Goal: Task Accomplishment & Management: Complete application form

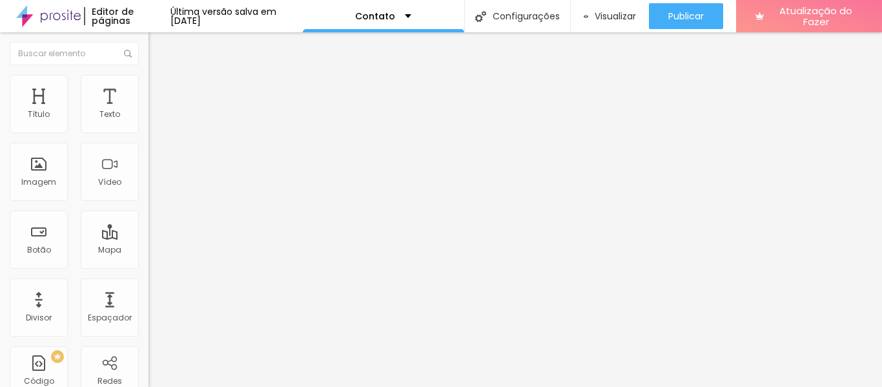
click at [148, 130] on img at bounding box center [152, 134] width 8 height 8
type input "N"
type input "[PERSON_NAME]"
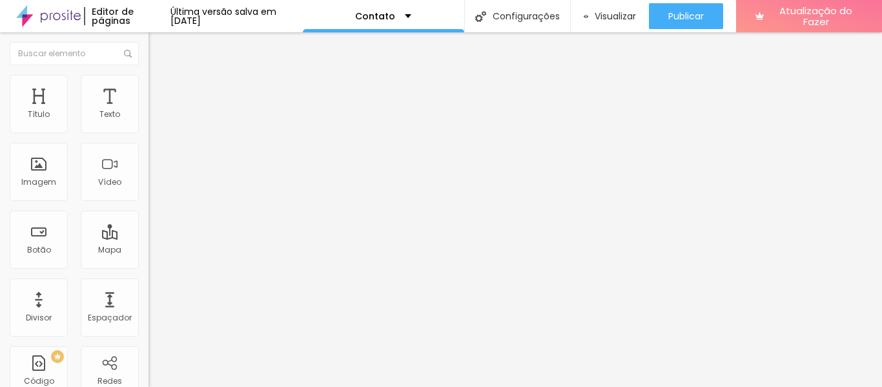
type input "C"
type input "Só chegar e falar"
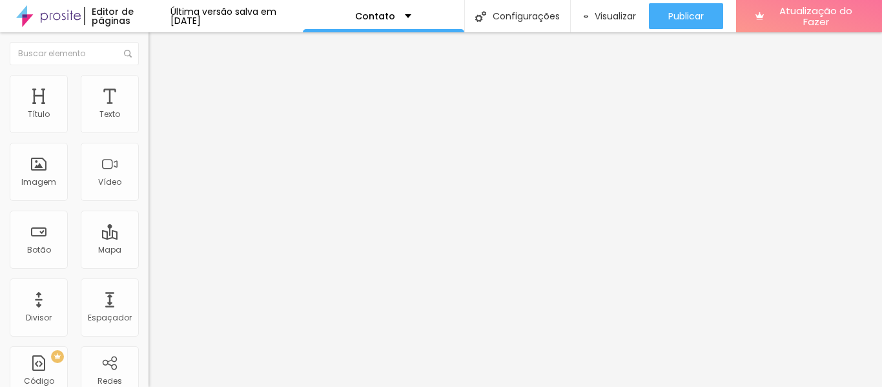
type input "C"
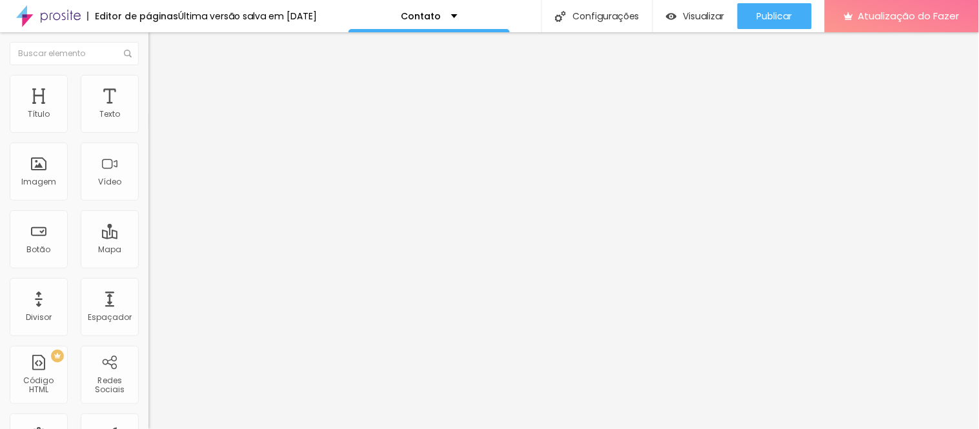
type input "celo_artes@hotmail.com"
type input "E"
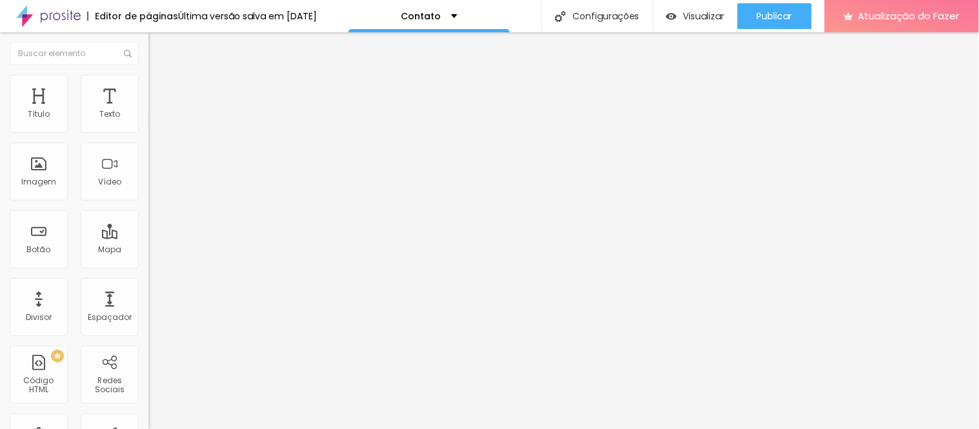
type input "T"
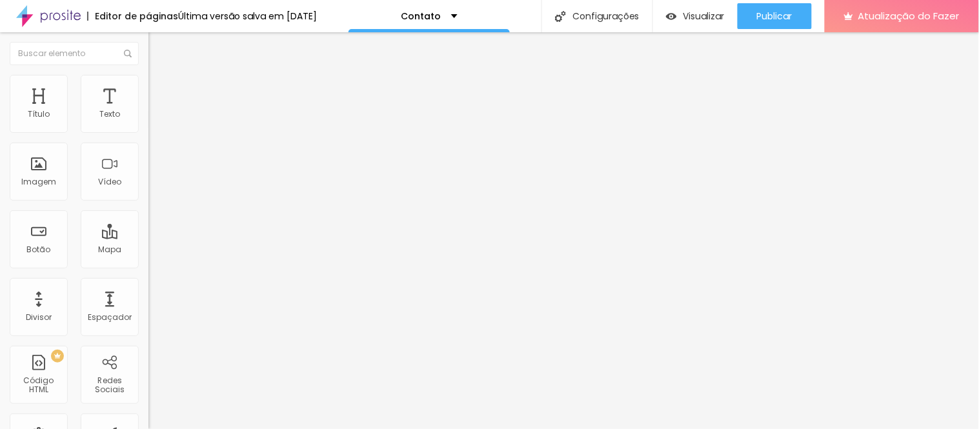
drag, startPoint x: 620, startPoint y: 212, endPoint x: 491, endPoint y: 215, distance: 129.8
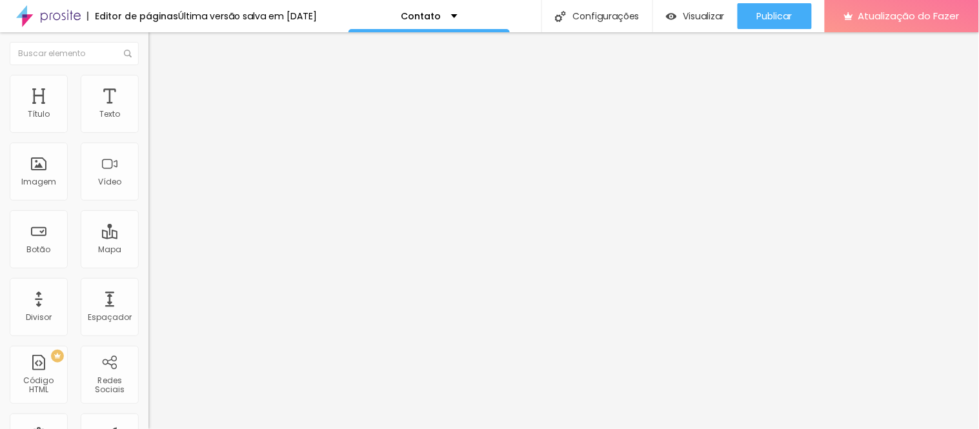
paste input "celo_artes@hotmail.com"
type input "celo_artes@hotmail.com"
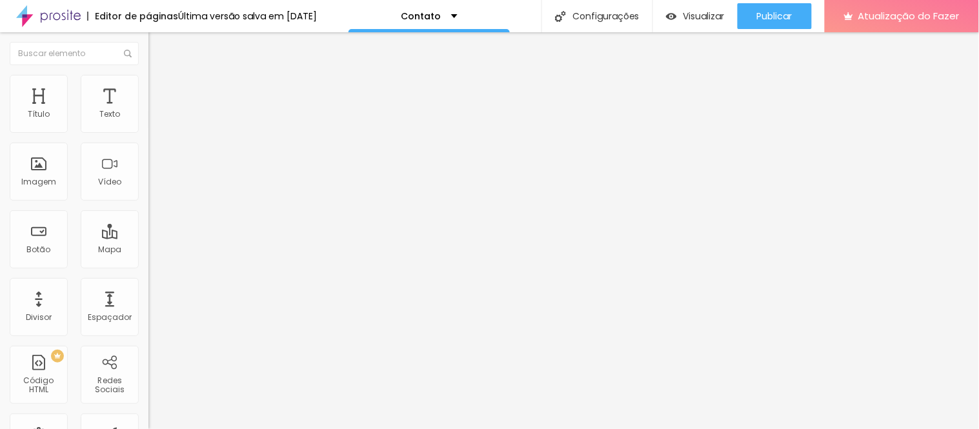
type input "Ola e só chegar"
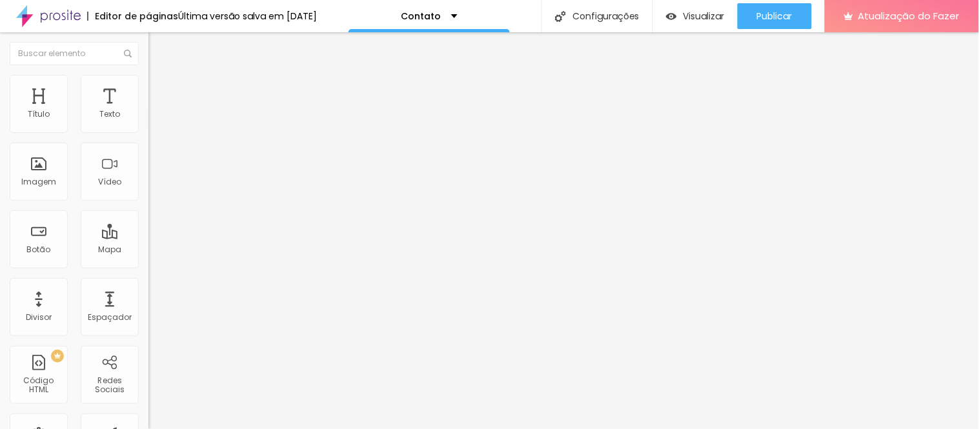
scroll to position [0, 0]
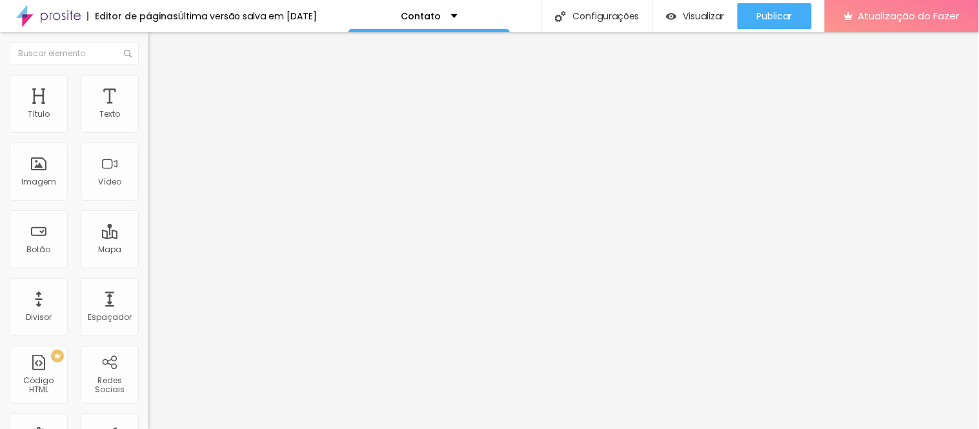
scroll to position [215, 0]
type input "fotografia"
click at [148, 79] on img at bounding box center [154, 81] width 12 height 12
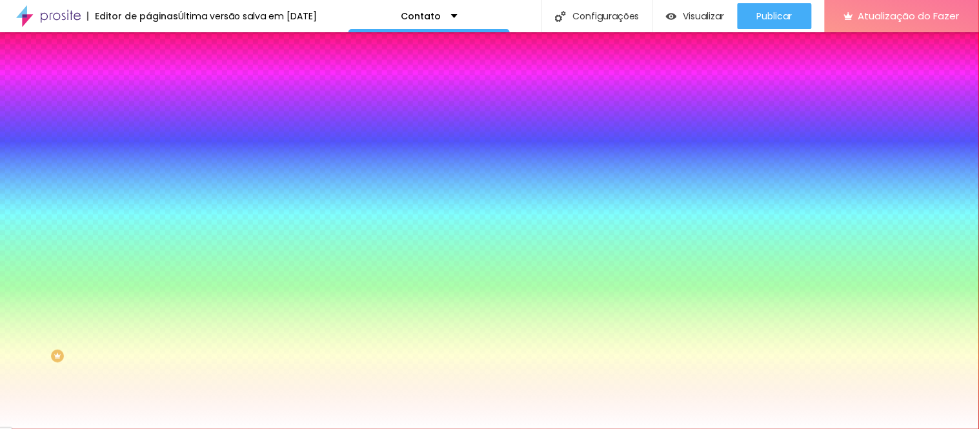
click at [155, 139] on icon "button" at bounding box center [157, 136] width 5 height 5
click at [359, 386] on div at bounding box center [489, 429] width 979 height 0
click at [148, 74] on img at bounding box center [154, 68] width 12 height 12
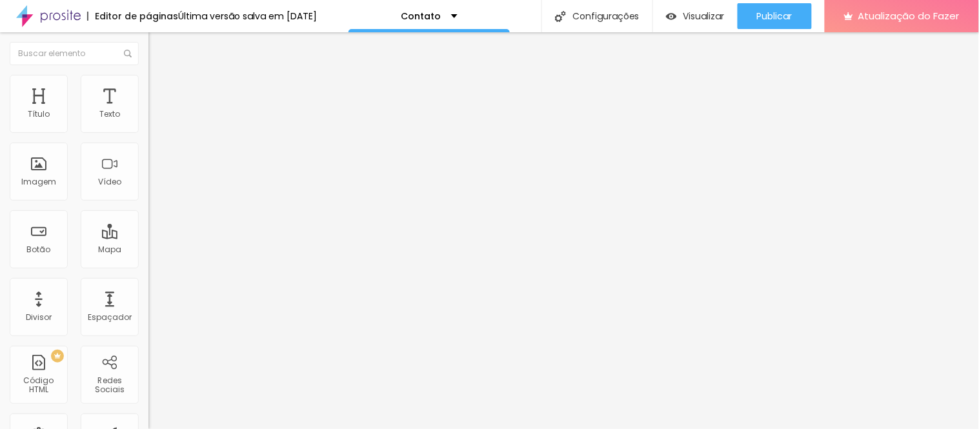
click at [148, 130] on div "Contato" at bounding box center [222, 119] width 148 height 22
click at [158, 47] on img "button" at bounding box center [163, 47] width 10 height 10
click at [105, 246] on font "Mapa" at bounding box center [109, 249] width 23 height 11
click at [103, 240] on div "Mapa" at bounding box center [110, 239] width 58 height 58
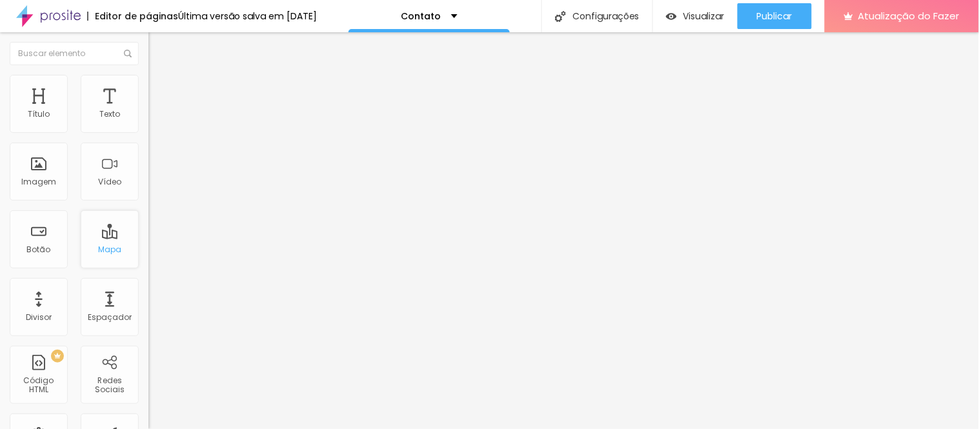
click at [103, 240] on div "Mapa" at bounding box center [110, 239] width 58 height 58
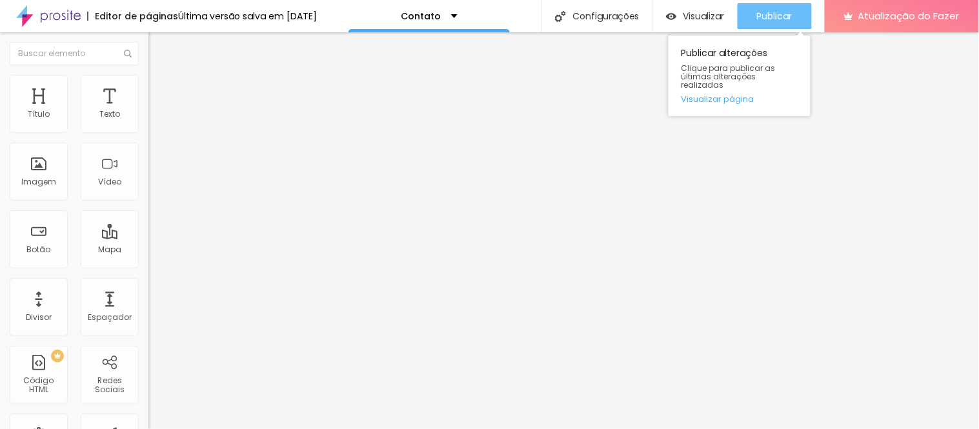
click at [770, 5] on div "Publicar" at bounding box center [775, 16] width 36 height 26
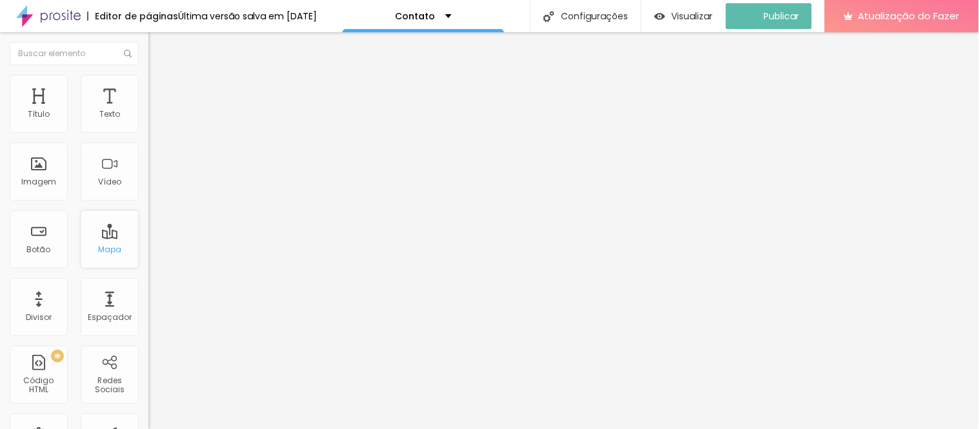
click at [105, 242] on div "Mapa" at bounding box center [110, 239] width 58 height 58
click at [124, 52] on img at bounding box center [128, 54] width 8 height 8
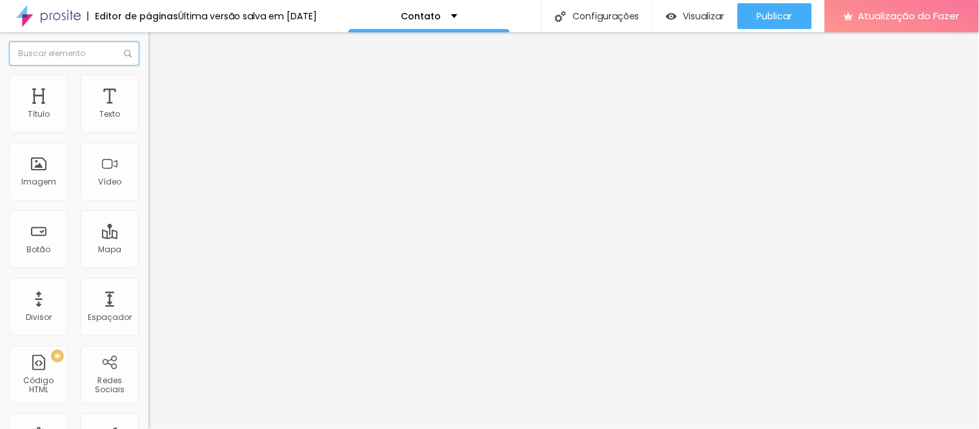
click at [94, 52] on input "text" at bounding box center [74, 53] width 129 height 23
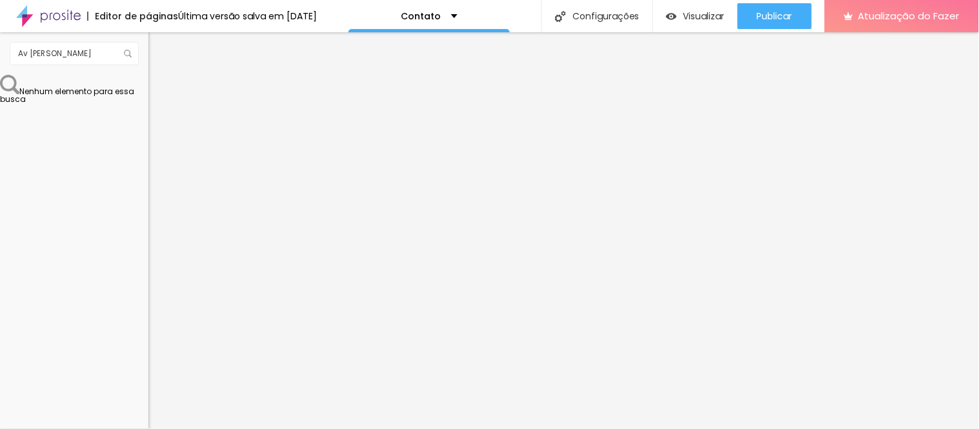
click at [19, 94] on img at bounding box center [9, 84] width 19 height 19
click at [105, 48] on input "Av Eronildes Martins dos santos" at bounding box center [74, 53] width 129 height 23
click at [114, 52] on input "Av Eronildes Martins dos santos" at bounding box center [74, 53] width 129 height 23
type input "Av Eronildes Martins dos santos 950 São joão de meriti"
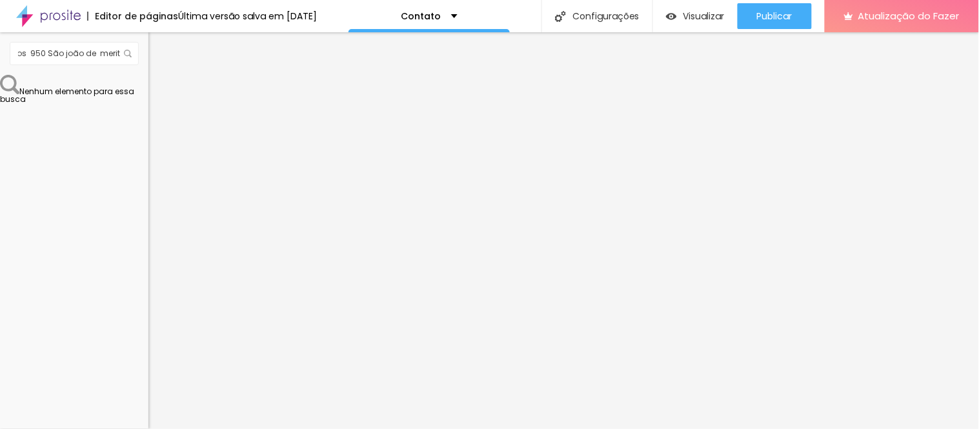
scroll to position [0, 0]
click at [127, 55] on img at bounding box center [128, 54] width 8 height 8
click at [129, 52] on img at bounding box center [128, 54] width 8 height 8
click at [19, 94] on img at bounding box center [9, 84] width 19 height 19
click at [458, 13] on div "Contato" at bounding box center [430, 16] width 56 height 9
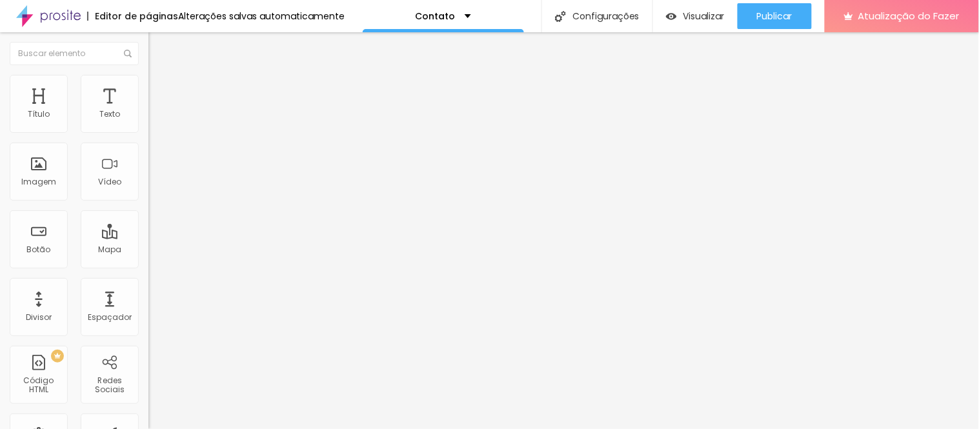
click at [148, 121] on input "Alboom Brasil" at bounding box center [225, 114] width 155 height 13
type input "A"
type input "Av Eronildes Martins dos santos 950"
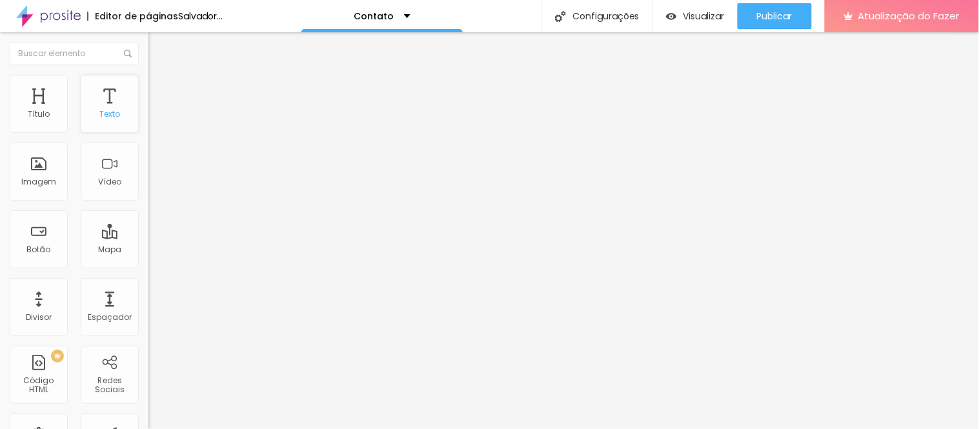
click at [86, 107] on div "Texto" at bounding box center [110, 104] width 58 height 58
click at [160, 89] on font "Estilo" at bounding box center [170, 83] width 20 height 11
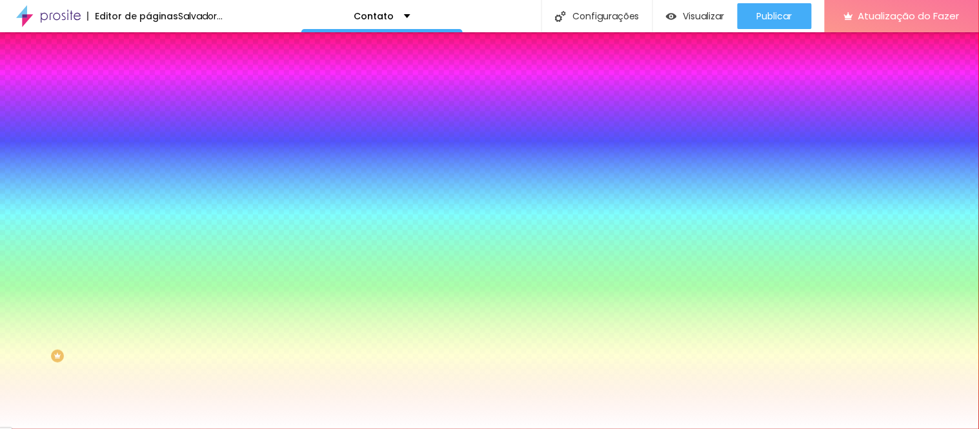
click at [158, 42] on img "button" at bounding box center [163, 47] width 10 height 10
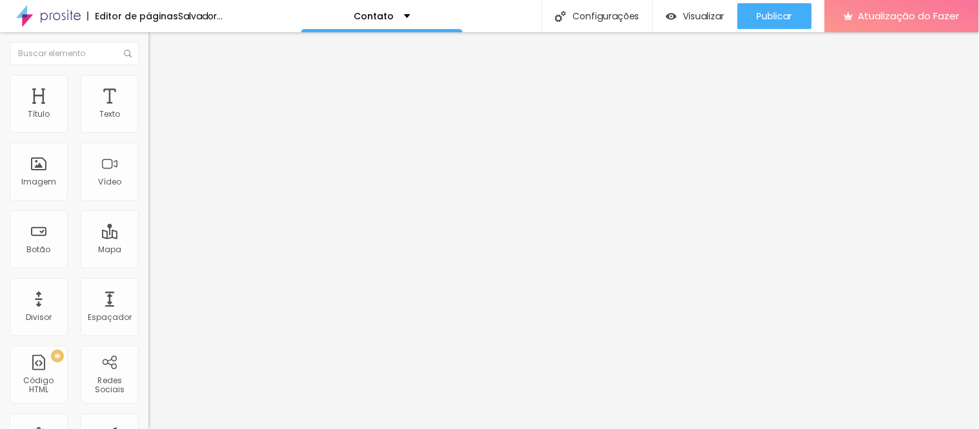
click at [148, 130] on div "Contato" at bounding box center [222, 119] width 148 height 22
type input "N"
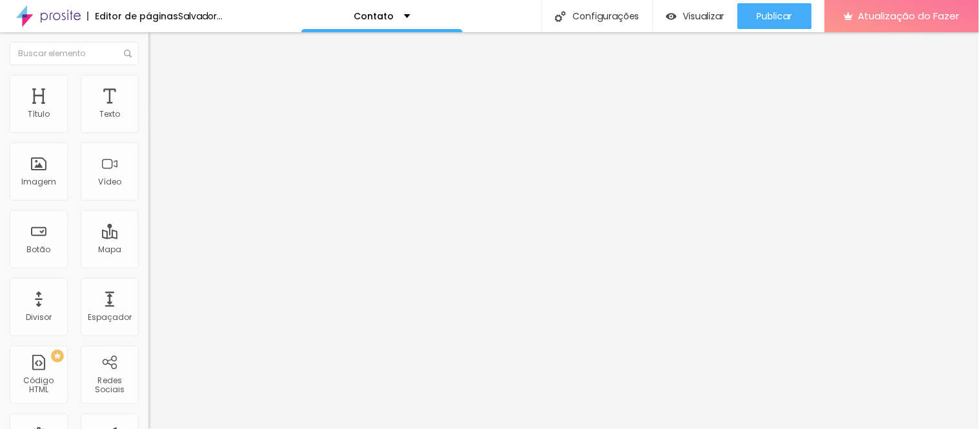
type input "Marcelo Aj Muniz"
type input "C"
type input "v"
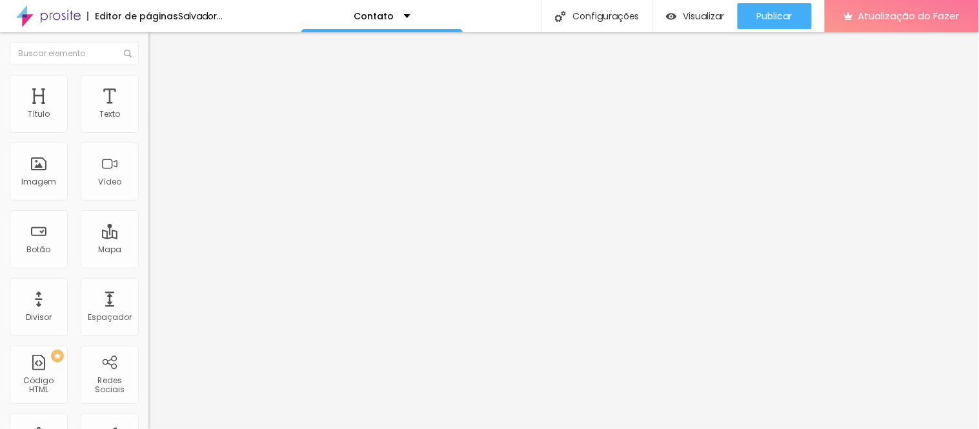
type input "fotografando com amor fotos inciveis para voces."
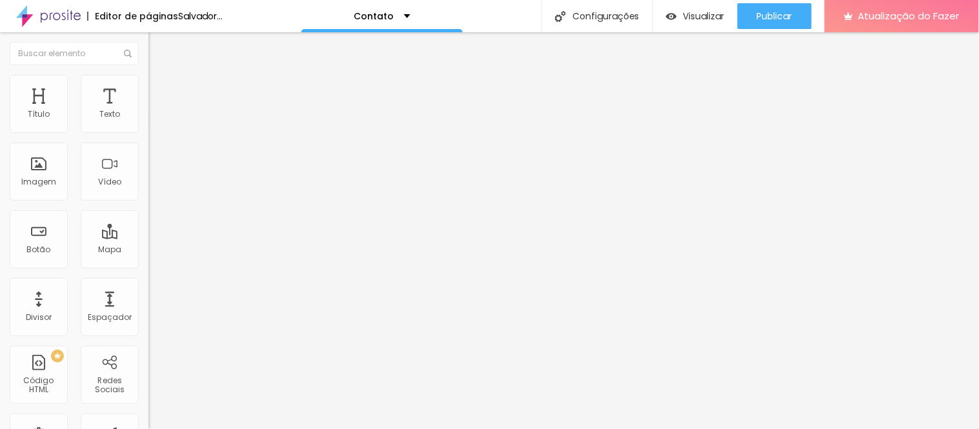
type input "E"
type input "celo_artes@hotmail.com"
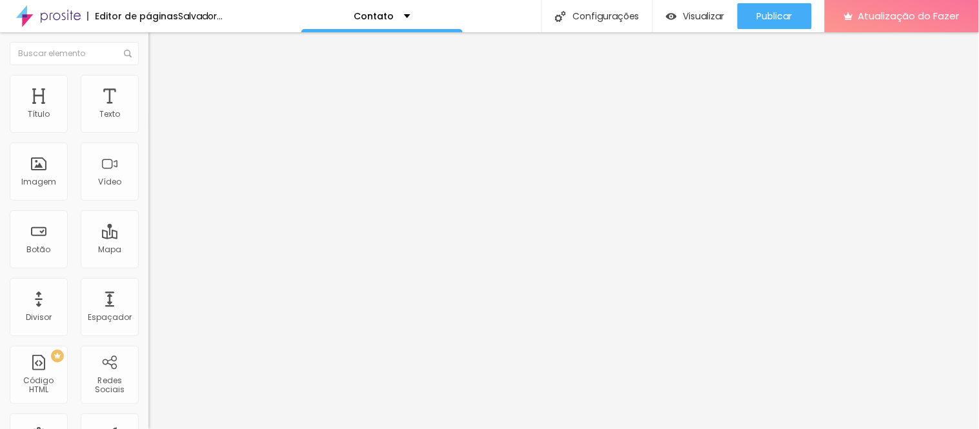
type input "C"
type input "p"
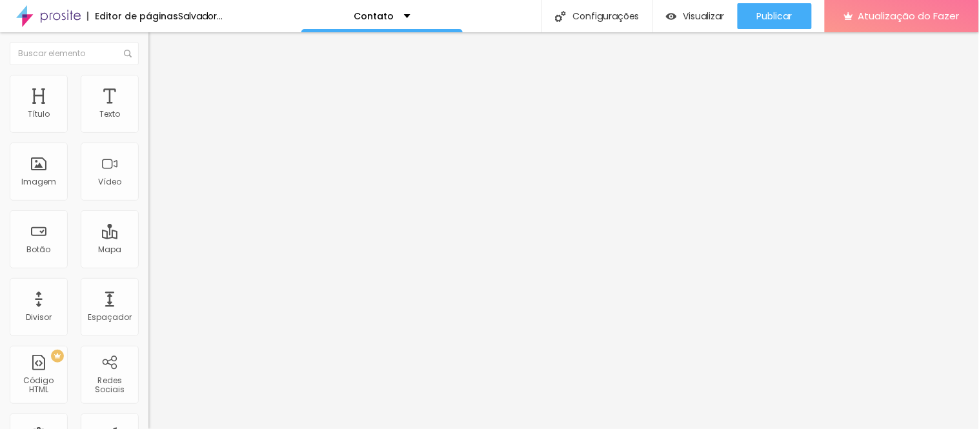
scroll to position [0, 15]
type input "Entre em contato para mais 21999-071975"
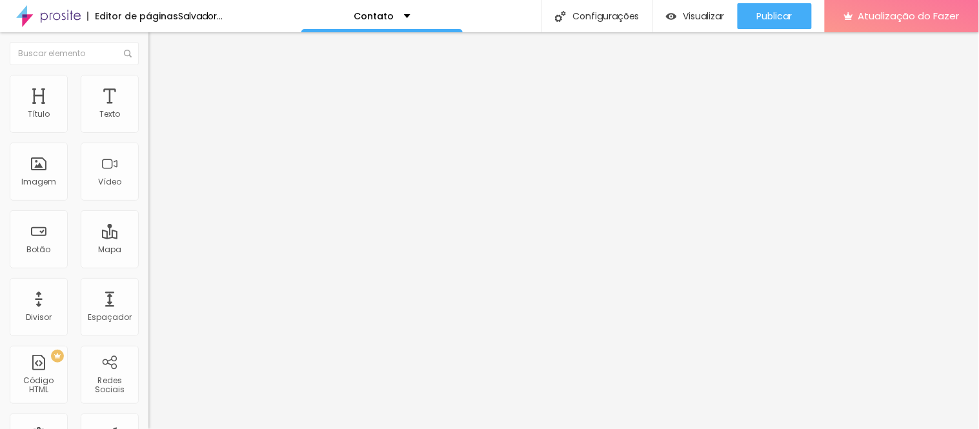
type input "M"
type input "."
type input "C"
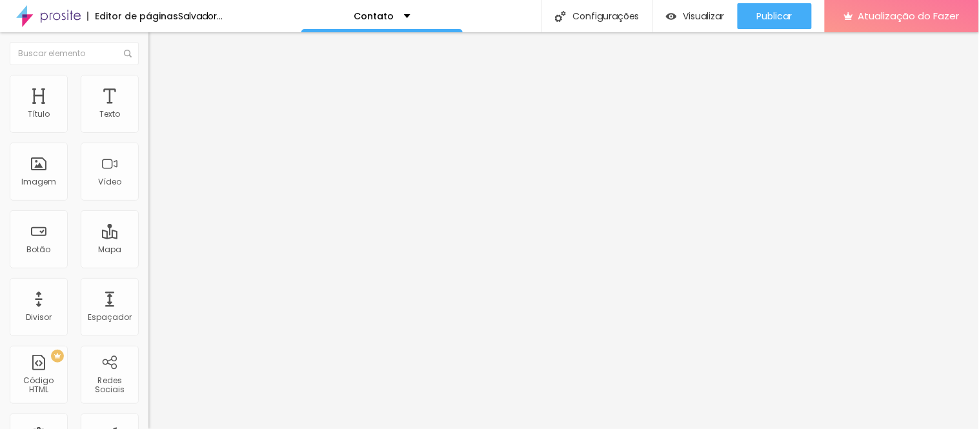
type input "."
type input "seja bem vindo"
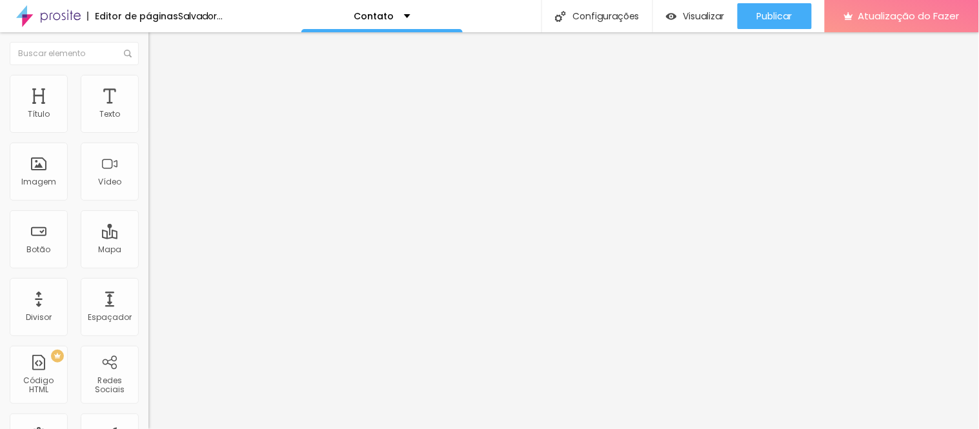
type input "venham"
radio input "true"
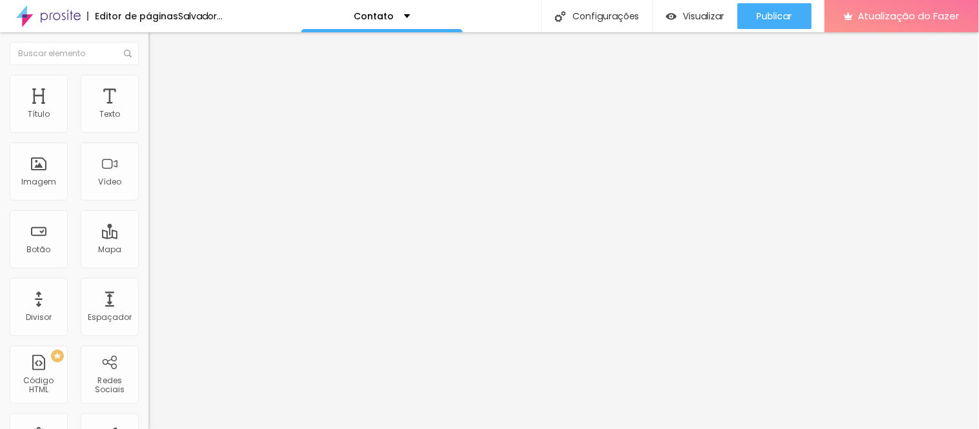
radio input "true"
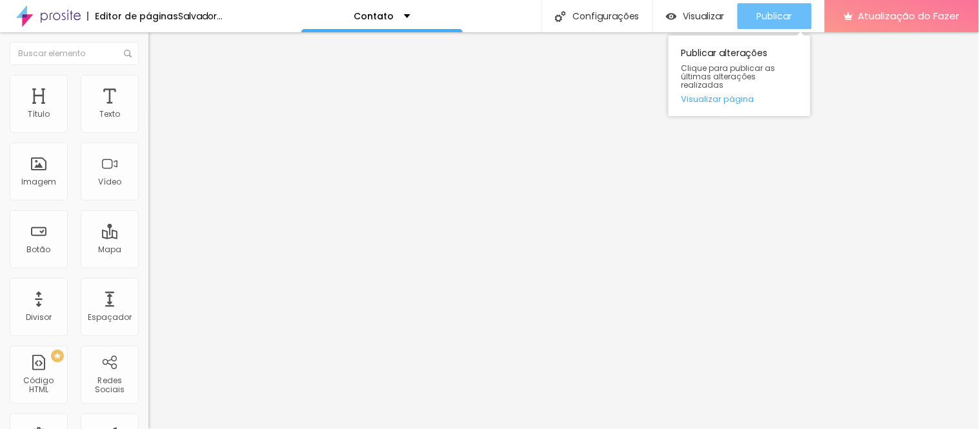
click at [764, 14] on font "Publicar" at bounding box center [775, 16] width 36 height 13
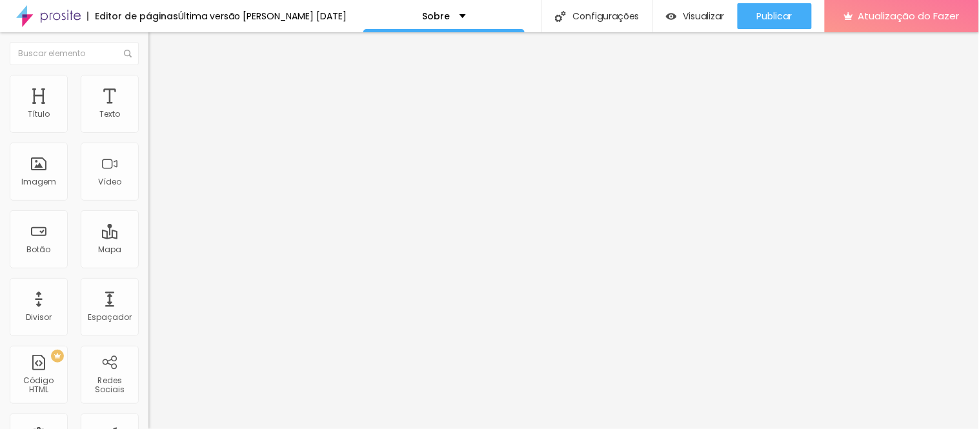
click at [156, 111] on font "Trocar imagem" at bounding box center [187, 105] width 63 height 11
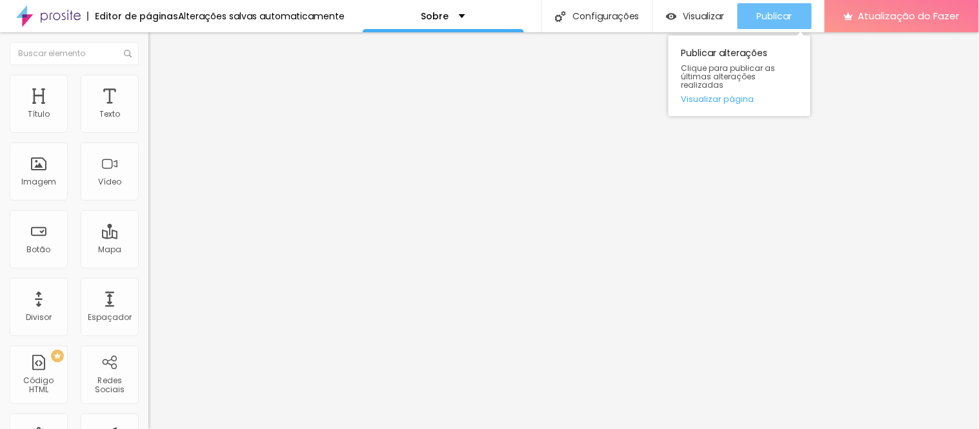
click at [765, 14] on font "Publicar" at bounding box center [775, 16] width 36 height 13
click at [782, 15] on font "Publicar" at bounding box center [775, 16] width 36 height 13
